Goal: Task Accomplishment & Management: Complete application form

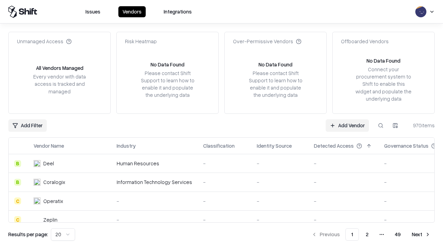
click at [347, 125] on link "Add Vendor" at bounding box center [347, 125] width 43 height 12
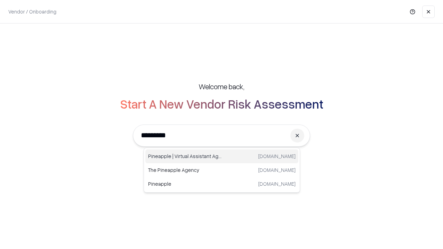
click at [222, 156] on div "Pineapple | Virtual Assistant Agency [DOMAIN_NAME]" at bounding box center [221, 156] width 153 height 14
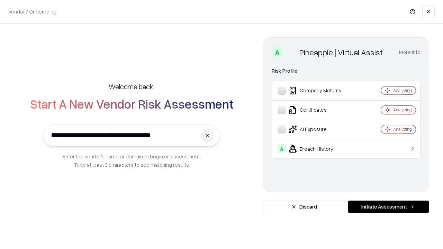
type input "**********"
click at [388, 207] on button "Initiate Assessment" at bounding box center [388, 207] width 81 height 12
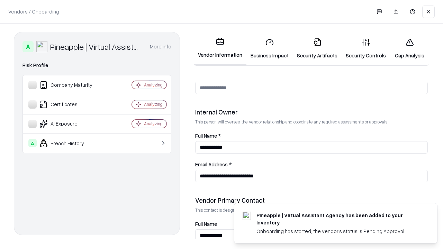
scroll to position [358, 0]
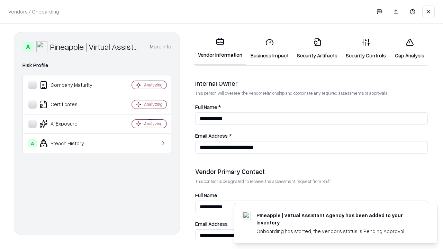
click at [317, 48] on link "Security Artifacts" at bounding box center [317, 49] width 49 height 32
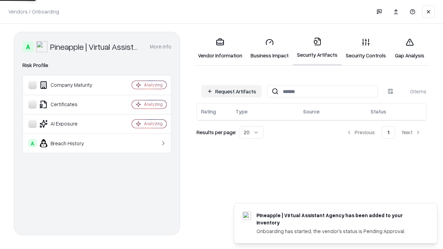
click at [231, 91] on button "Request Artifacts" at bounding box center [231, 91] width 60 height 12
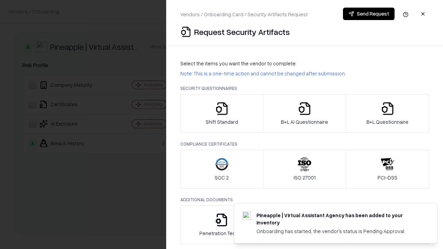
click at [387, 113] on icon "button" at bounding box center [388, 109] width 14 height 14
click at [304, 113] on icon "button" at bounding box center [305, 109] width 14 height 14
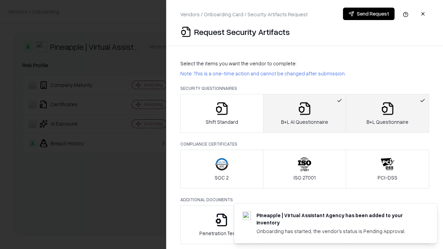
click at [369, 14] on button "Send Request" at bounding box center [369, 14] width 52 height 12
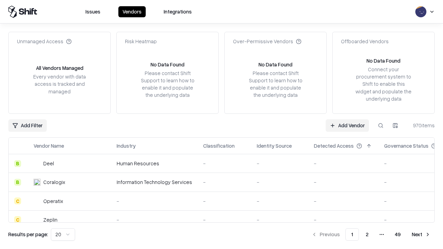
click at [381, 125] on button at bounding box center [380, 125] width 12 height 12
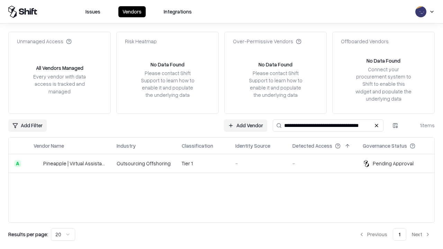
type input "**********"
click at [226, 163] on td "Tier 1" at bounding box center [203, 163] width 54 height 19
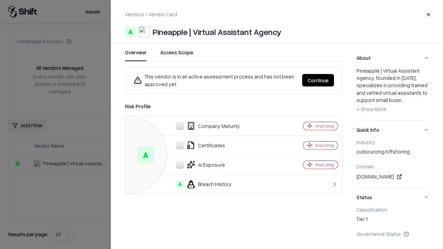
click at [318, 80] on button "Continue" at bounding box center [318, 80] width 32 height 12
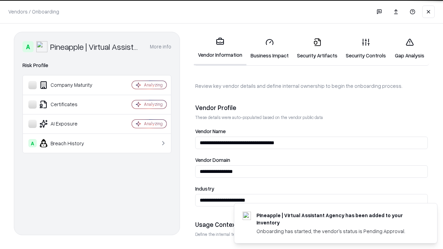
click at [317, 48] on link "Security Artifacts" at bounding box center [317, 49] width 49 height 32
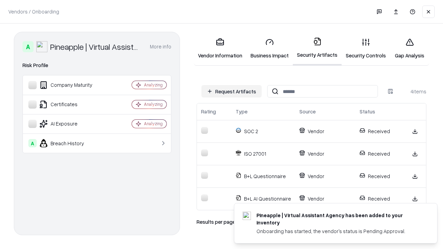
click at [409, 48] on link "Gap Analysis" at bounding box center [409, 49] width 39 height 32
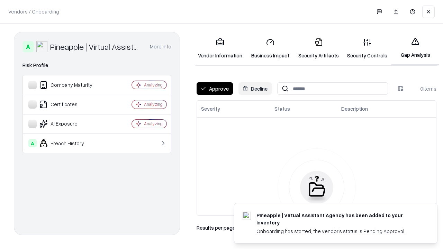
click at [215, 89] on button "Approve" at bounding box center [215, 88] width 36 height 12
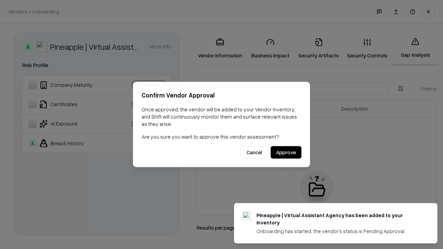
click at [286, 152] on button "Approve" at bounding box center [286, 152] width 31 height 12
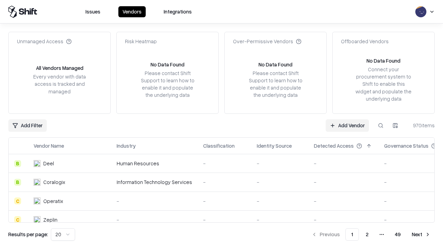
type input "**********"
click at [347, 125] on link "Add Vendor" at bounding box center [347, 125] width 43 height 12
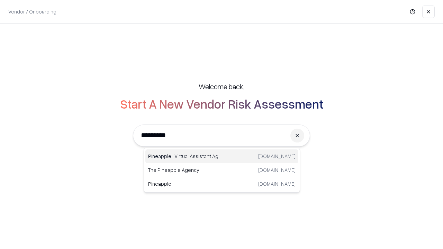
click at [222, 156] on div "Pineapple | Virtual Assistant Agency [DOMAIN_NAME]" at bounding box center [221, 156] width 153 height 14
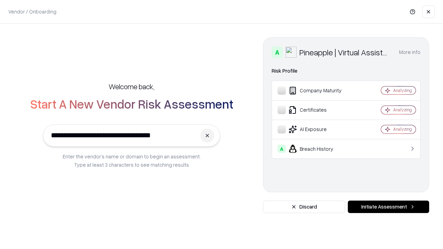
type input "**********"
click at [388, 207] on button "Initiate Assessment" at bounding box center [388, 207] width 81 height 12
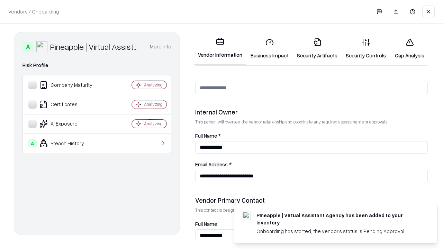
scroll to position [358, 0]
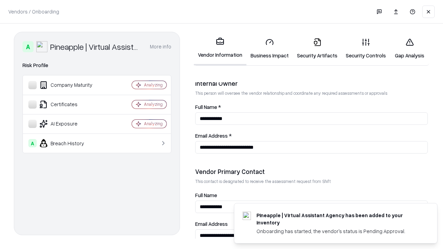
click at [409, 48] on link "Gap Analysis" at bounding box center [409, 49] width 39 height 32
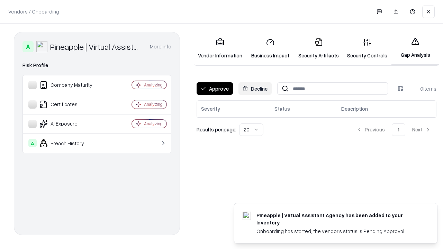
click at [215, 89] on button "Approve" at bounding box center [215, 88] width 36 height 12
